Goal: Information Seeking & Learning: Find specific fact

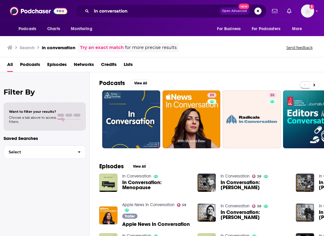
click at [230, 46] on div "Search in conversation Try an exact match for more precise results Send feedback" at bounding box center [160, 47] width 307 height 9
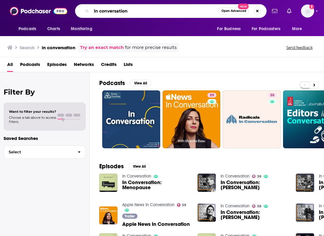
click at [98, 12] on input "in conversation" at bounding box center [154, 11] width 127 height 10
paste input "Fail Better with [PERSON_NAME]"
type input "Fail Better with [PERSON_NAME]"
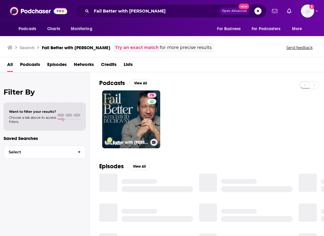
click at [91, 115] on div "Podcasts View All 78 Fail Better with [PERSON_NAME] Episodes View All Lists Vie…" at bounding box center [207, 155] width 234 height 166
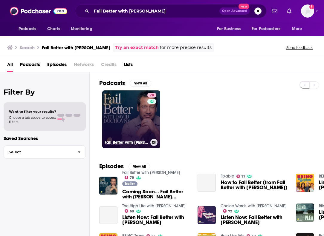
click at [142, 113] on link "78 Fail Better with [PERSON_NAME]" at bounding box center [131, 119] width 58 height 58
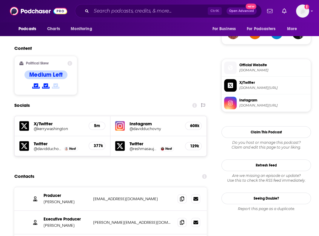
scroll to position [538, 0]
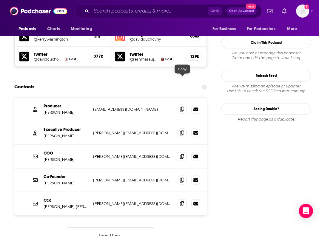
click at [184, 107] on icon at bounding box center [182, 109] width 4 height 5
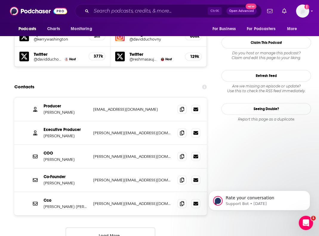
scroll to position [0, 0]
